Goal: Find specific page/section: Find specific page/section

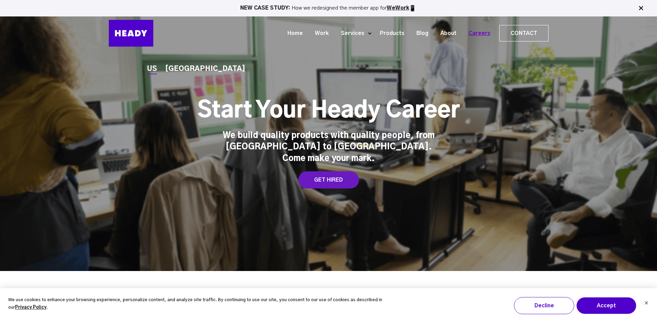
click at [480, 38] on link "Careers" at bounding box center [477, 33] width 34 height 13
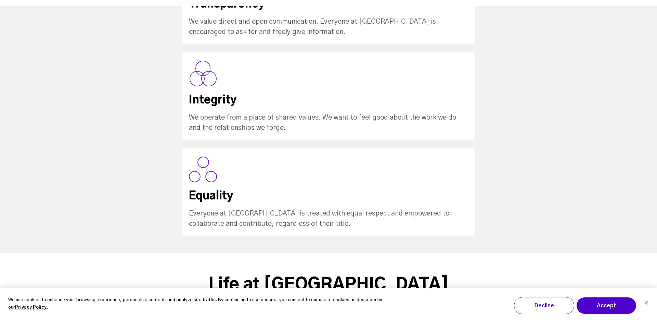
scroll to position [842, 0]
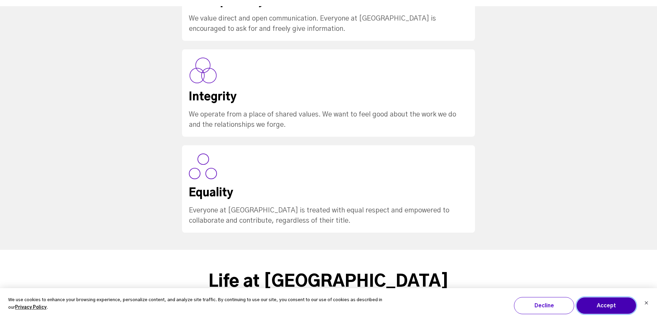
click at [608, 303] on button "Accept" at bounding box center [606, 305] width 60 height 17
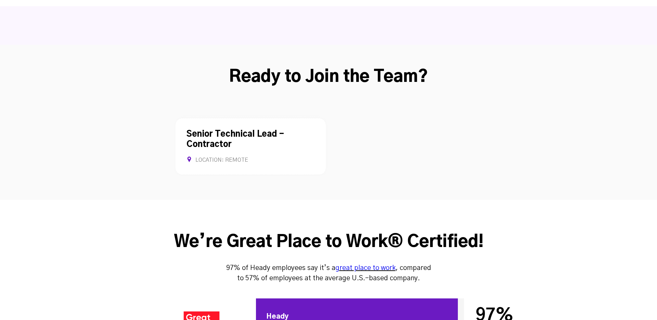
scroll to position [1813, 0]
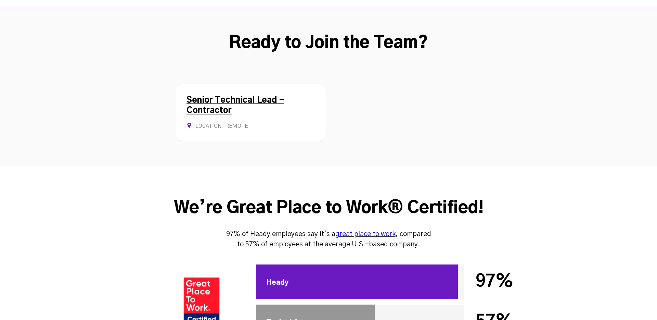
click at [268, 84] on div "Senior Technical Lead - Contractor Location: Remote Contract Allows Remote" at bounding box center [251, 112] width 150 height 57
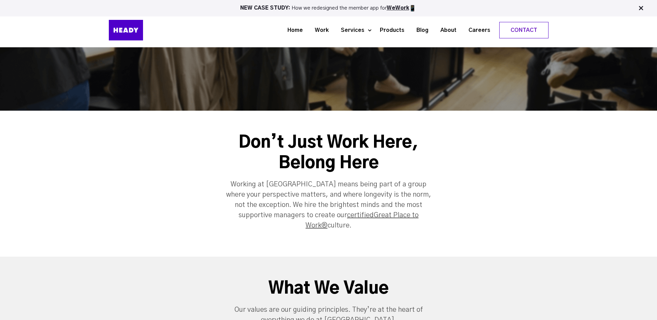
scroll to position [151, 0]
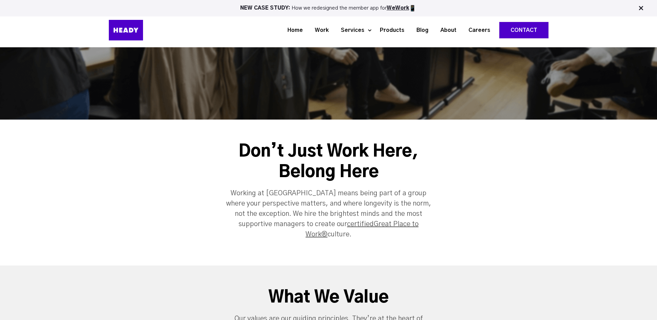
click at [514, 31] on link "Contact" at bounding box center [524, 30] width 49 height 16
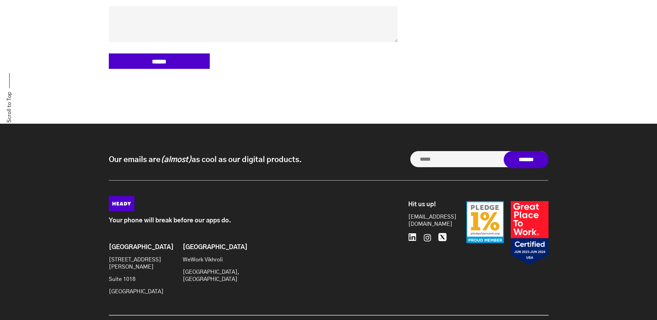
scroll to position [514, 0]
